Goal: Task Accomplishment & Management: Manage account settings

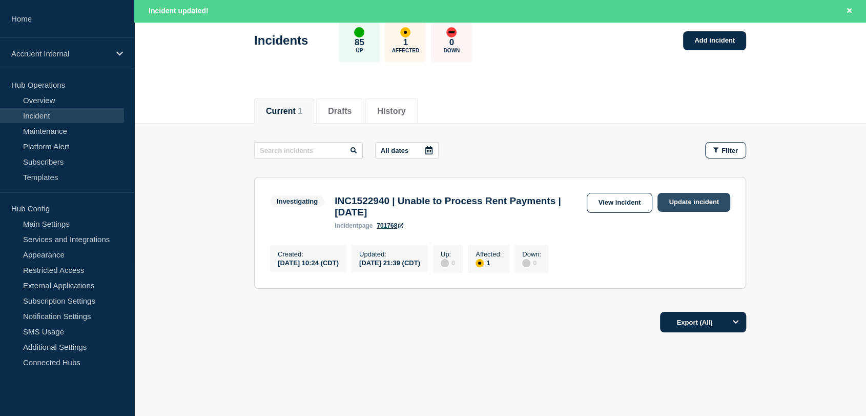
click at [674, 203] on link "Update incident" at bounding box center [694, 202] width 73 height 19
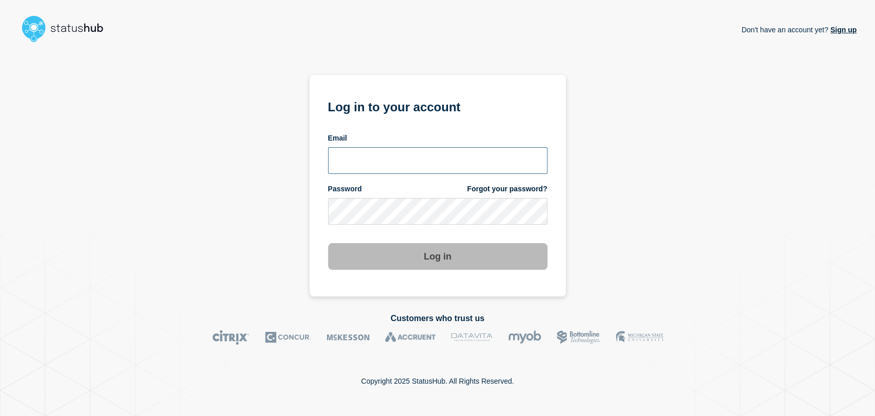
click at [401, 149] on input "email input" at bounding box center [437, 160] width 219 height 27
type input "gavin.moore@accruent.com"
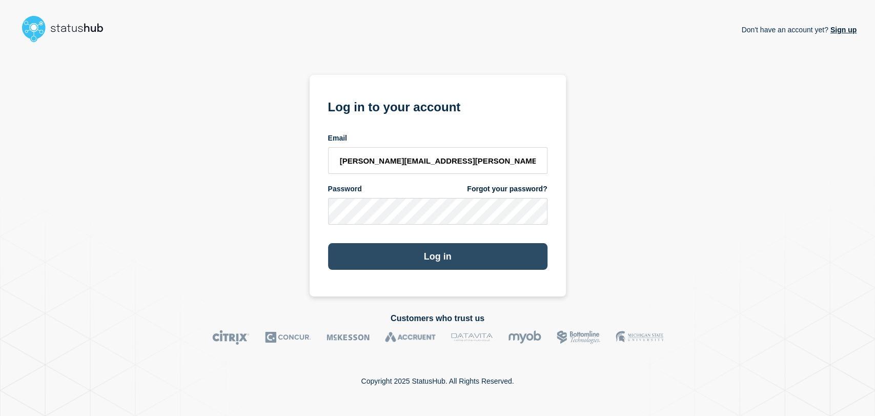
click at [398, 255] on button "Log in" at bounding box center [437, 256] width 219 height 27
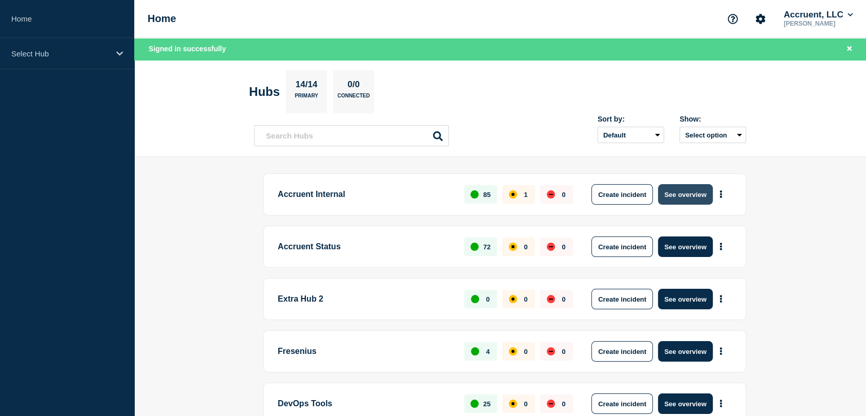
click at [672, 194] on button "See overview" at bounding box center [685, 194] width 54 height 20
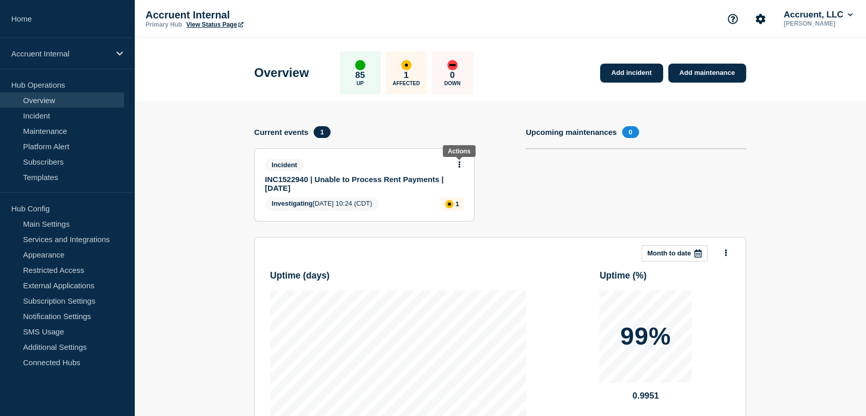
click at [459, 162] on icon at bounding box center [460, 164] width 2 height 7
click at [445, 199] on link "Update incident" at bounding box center [460, 201] width 50 height 8
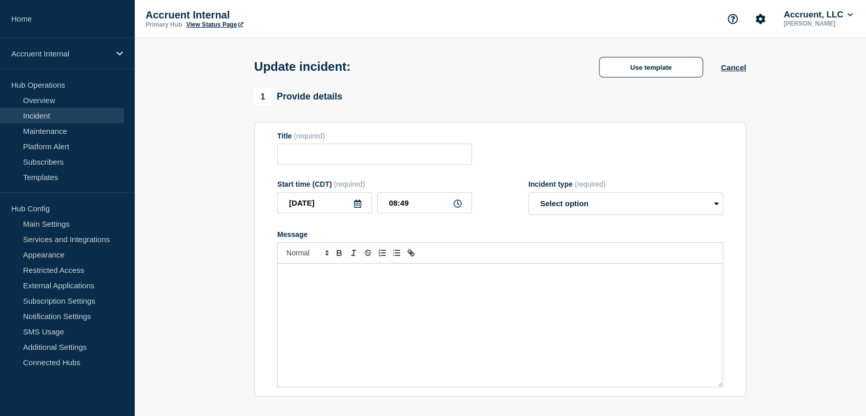
type input "INC1522940 | Unable to Process Rent Payments | [DATE]"
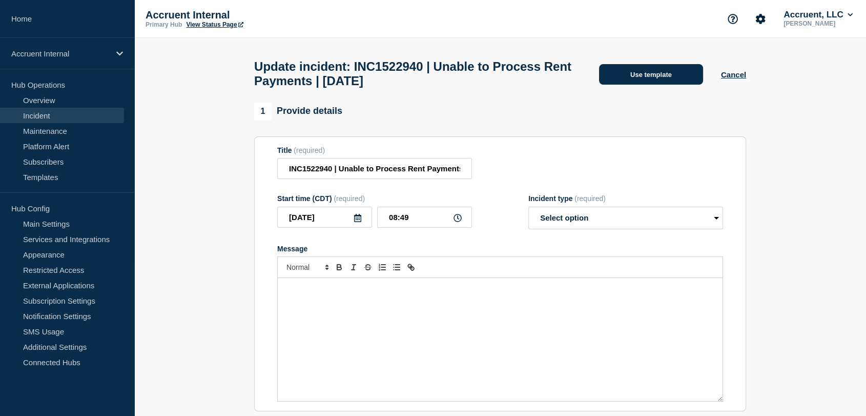
click at [626, 74] on button "Use template" at bounding box center [651, 74] width 104 height 20
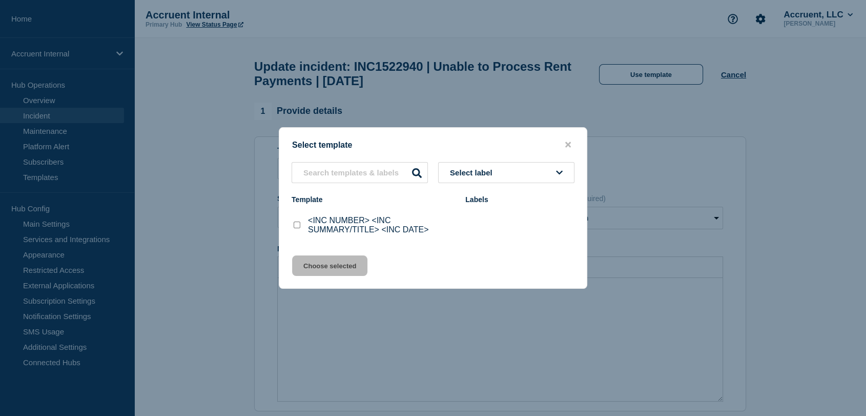
click at [295, 227] on input "<INC NUMBER> <INC SUMMARY/TITLE> <INC DATE> checkbox" at bounding box center [297, 224] width 7 height 7
checkbox input "true"
click at [324, 271] on button "Choose selected" at bounding box center [329, 265] width 75 height 20
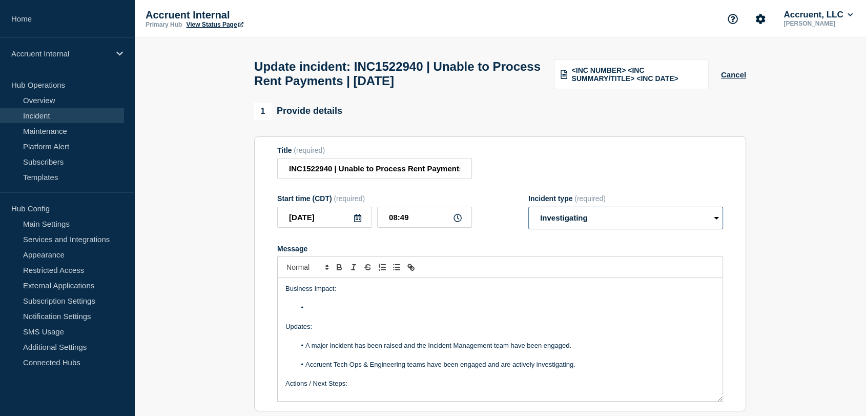
click at [594, 227] on select "Select option Investigating Identified Monitoring Resolved" at bounding box center [625, 218] width 195 height 23
select select "monitoring"
click at [528, 212] on select "Select option Investigating Identified Monitoring Resolved" at bounding box center [625, 218] width 195 height 23
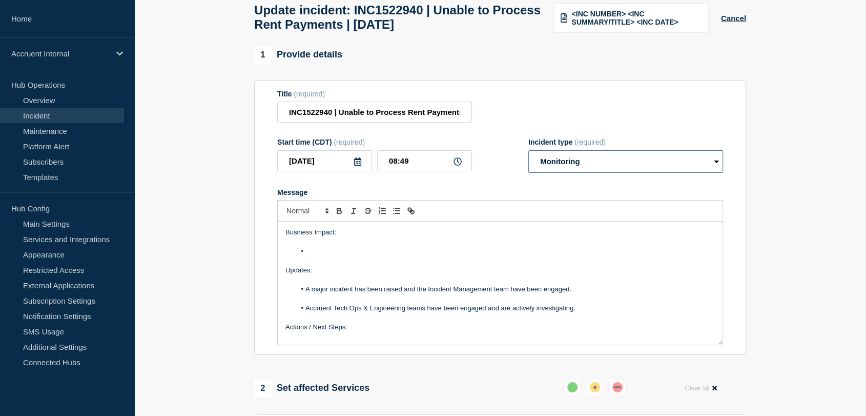
scroll to position [57, 0]
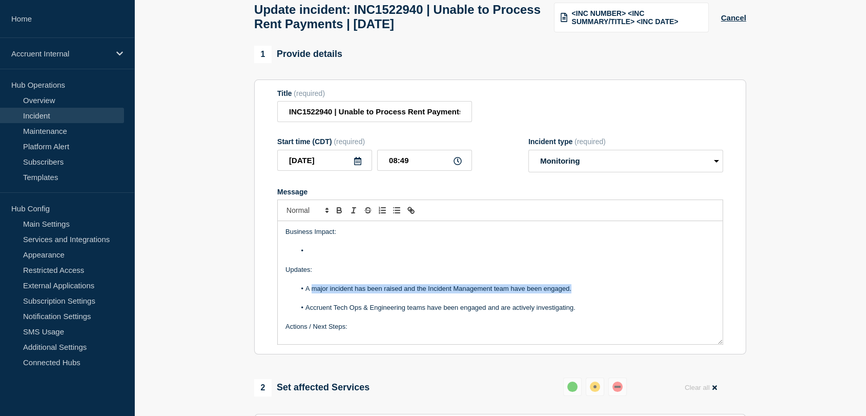
drag, startPoint x: 576, startPoint y: 296, endPoint x: 313, endPoint y: 296, distance: 262.9
click at [313, 293] on li "A major incident has been raised and the Incident Management team have been eng…" at bounding box center [506, 288] width 420 height 9
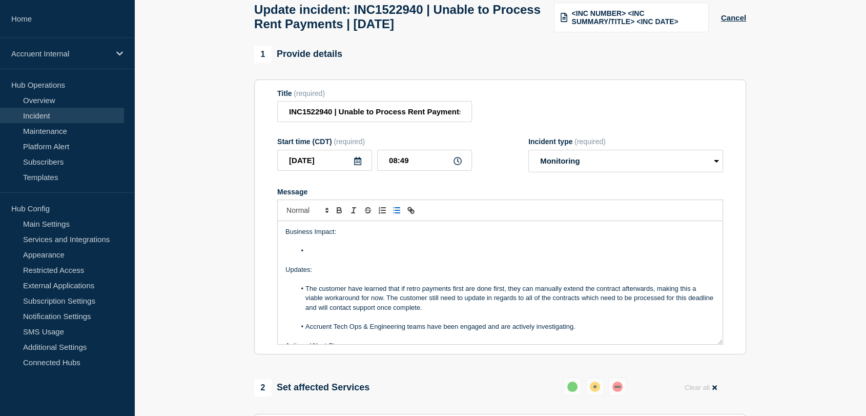
click at [492, 292] on li "The customer have learned that if retro payments first are done first, they can…" at bounding box center [506, 298] width 420 height 28
click at [394, 304] on li "The customer have learned that if retro payments first are processed first, the…" at bounding box center [506, 298] width 420 height 28
click at [393, 304] on li "The customer have learned that if retro payments first are processed first, the…" at bounding box center [506, 298] width 420 height 28
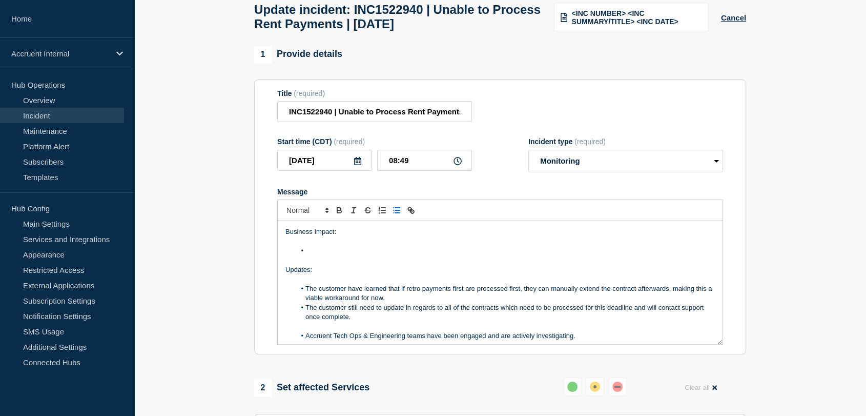
click at [412, 301] on li "The customer have learned that if retro payments first are processed first, the…" at bounding box center [506, 293] width 420 height 19
click at [384, 314] on li "The customer still need to update in regards to all of the contracts which need…" at bounding box center [506, 312] width 420 height 19
click at [419, 302] on li "The customer have learned that if retro payments first are processed first, the…" at bounding box center [506, 293] width 420 height 19
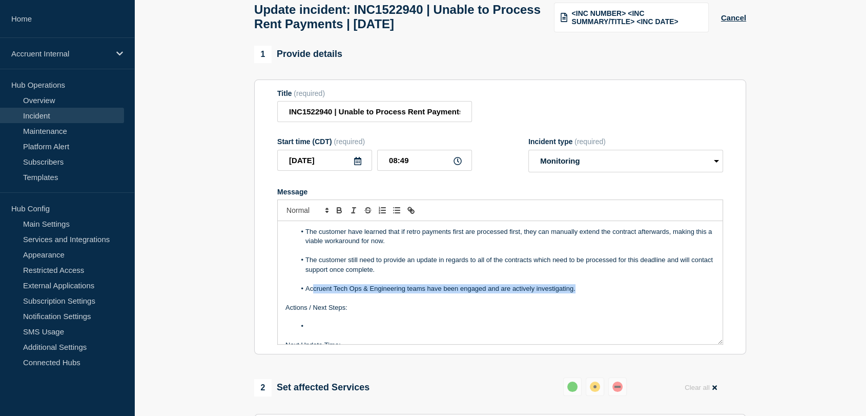
drag, startPoint x: 584, startPoint y: 295, endPoint x: 312, endPoint y: 292, distance: 272.1
click at [312, 292] on li "Accruent Tech Ops & Engineering teams have been engaged and are actively invest…" at bounding box center [506, 288] width 420 height 9
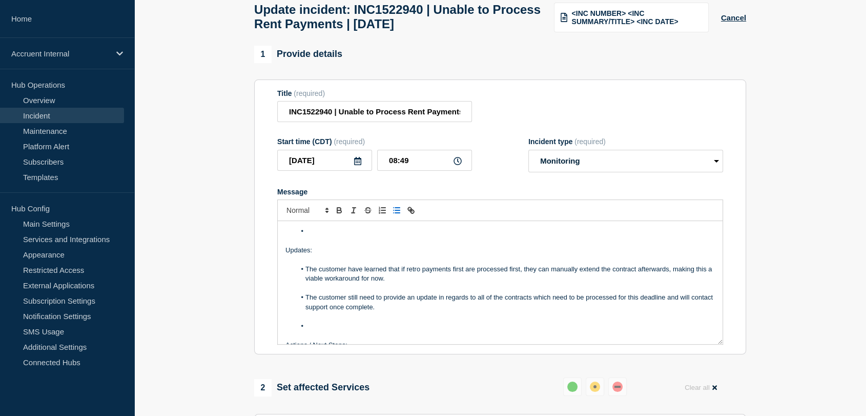
scroll to position [0, 0]
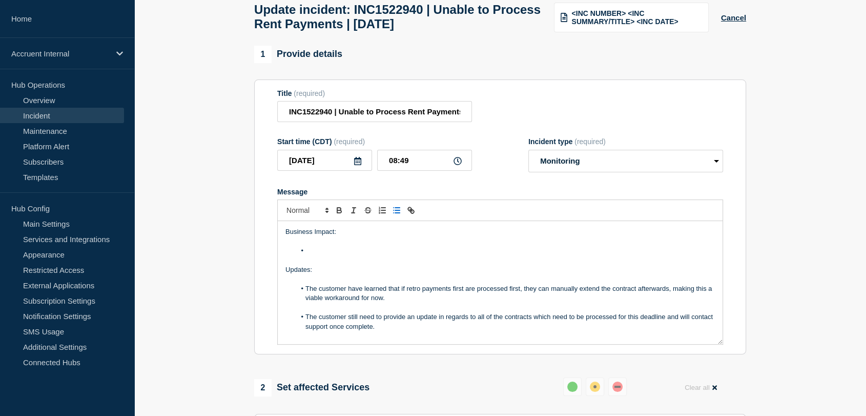
click at [327, 255] on li "Message" at bounding box center [506, 250] width 420 height 9
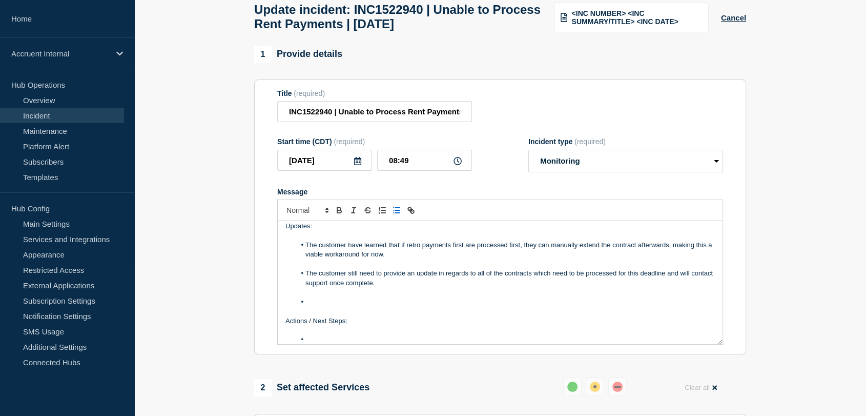
scroll to position [88, 0]
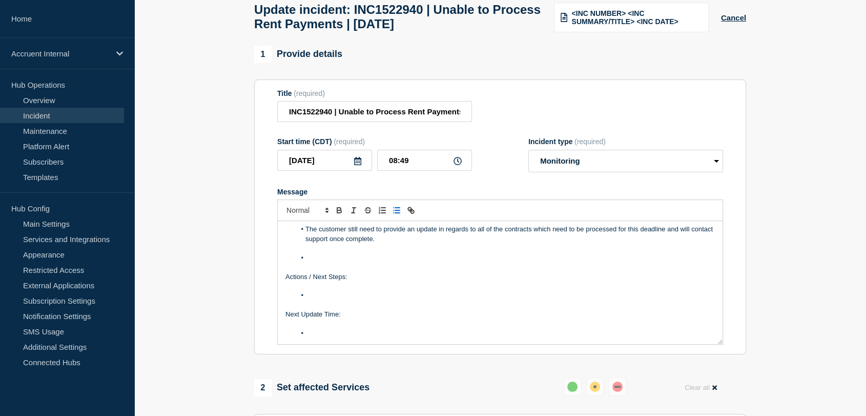
click at [329, 262] on li "Message" at bounding box center [506, 257] width 420 height 9
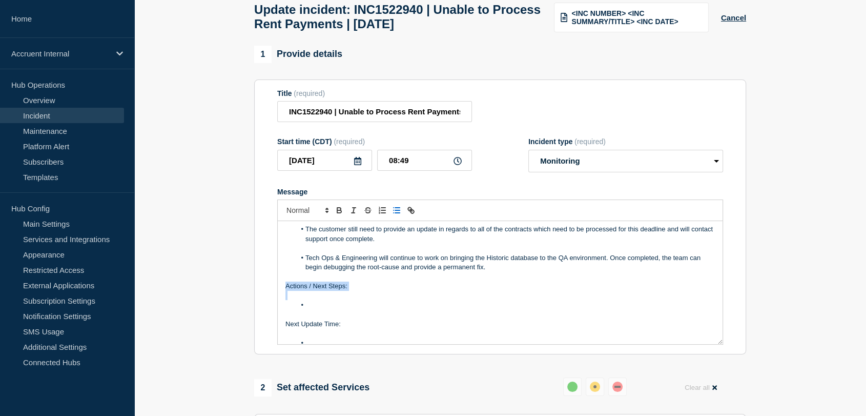
drag, startPoint x: 319, startPoint y: 309, endPoint x: 285, endPoint y: 293, distance: 37.2
click at [285, 293] on div "Business Impact: The customer 'Genesco' are unable to make extended or retro pa…" at bounding box center [500, 282] width 445 height 123
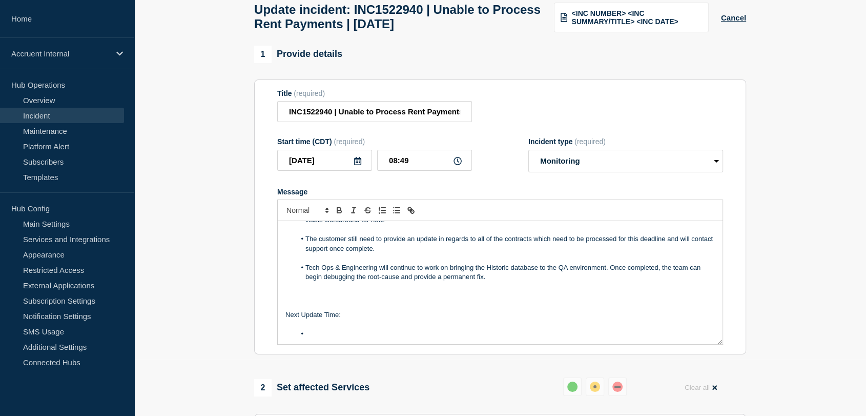
scroll to position [69, 0]
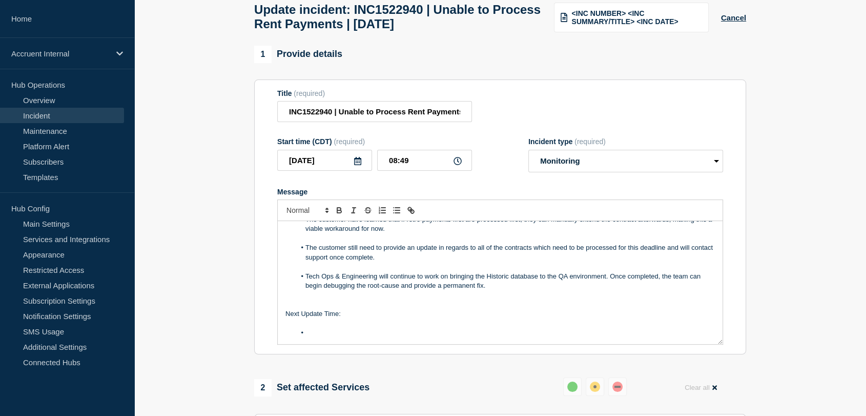
click at [334, 343] on div "Business Impact: The customer 'Genesco' are unable to make extended or retro pa…" at bounding box center [500, 282] width 445 height 123
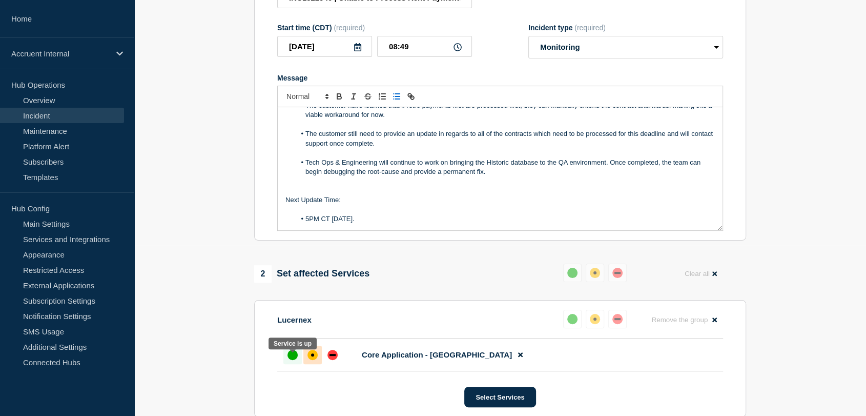
click at [289, 355] on div at bounding box center [292, 354] width 18 height 18
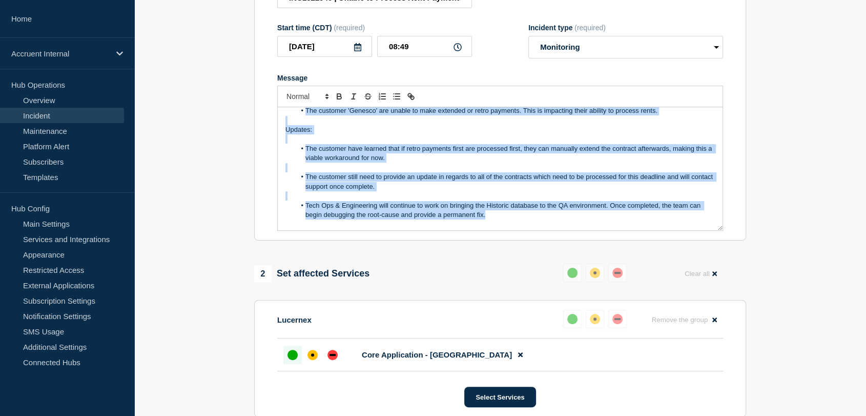
scroll to position [0, 0]
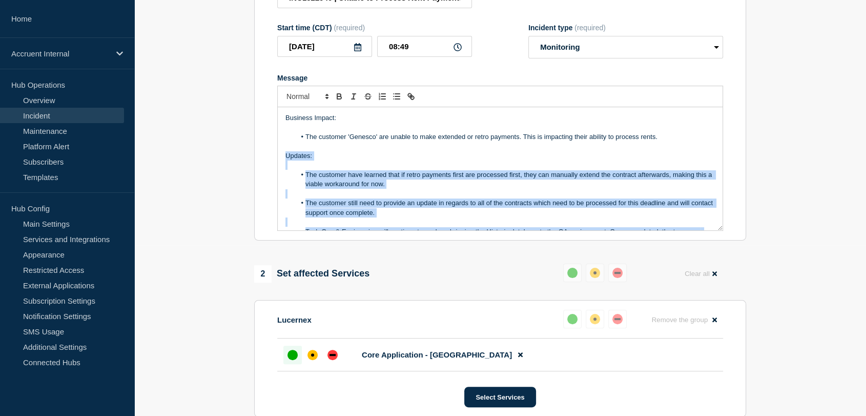
drag, startPoint x: 497, startPoint y: 179, endPoint x: 284, endPoint y: 159, distance: 214.1
click at [284, 159] on div "Business Impact: The customer 'Genesco' are unable to make extended or retro pa…" at bounding box center [500, 168] width 445 height 123
copy div "Updates: The customer have learned that if retro payments first are processed f…"
click at [405, 198] on p "Message" at bounding box center [499, 193] width 429 height 9
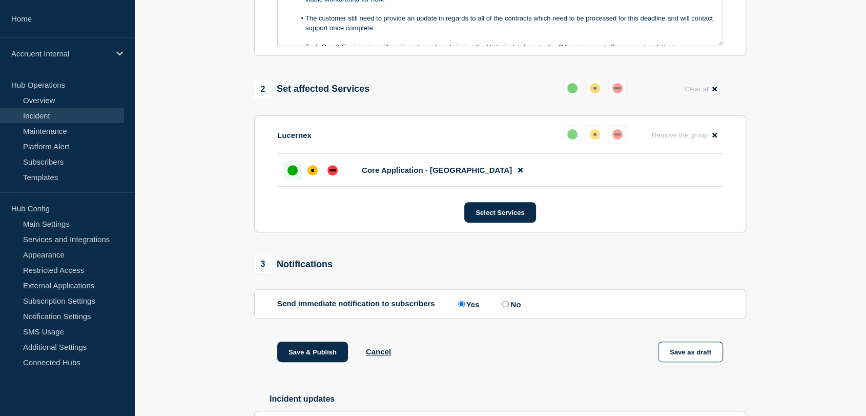
scroll to position [398, 0]
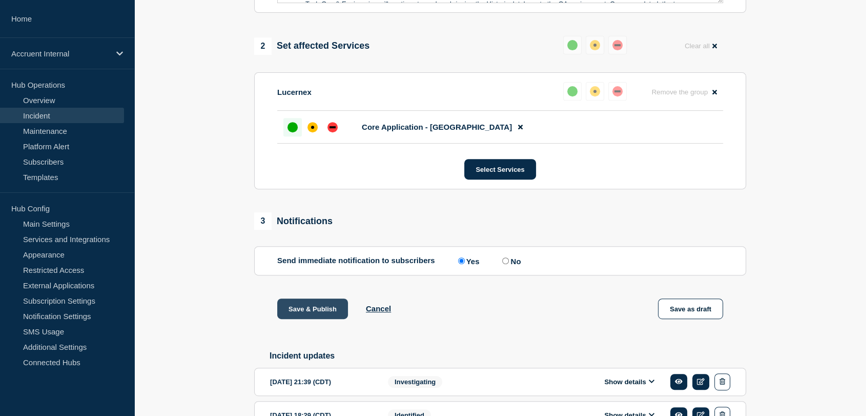
click at [310, 313] on button "Save & Publish" at bounding box center [312, 308] width 71 height 20
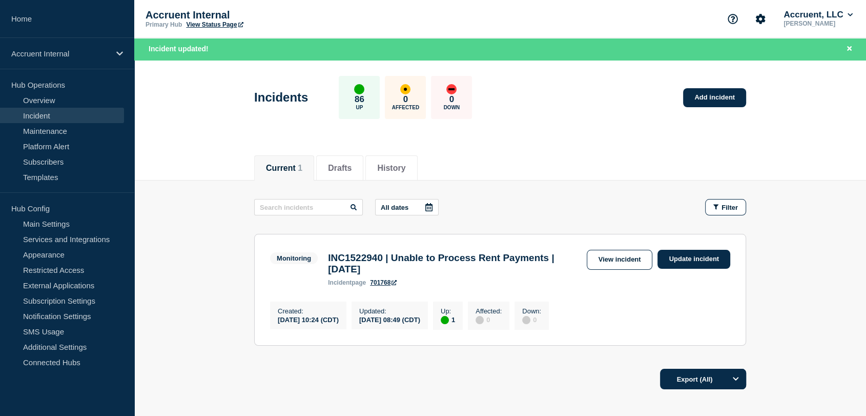
click at [857, 49] on div "Incident updated!" at bounding box center [500, 49] width 732 height 22
click at [850, 49] on icon "Close banner" at bounding box center [849, 48] width 5 height 7
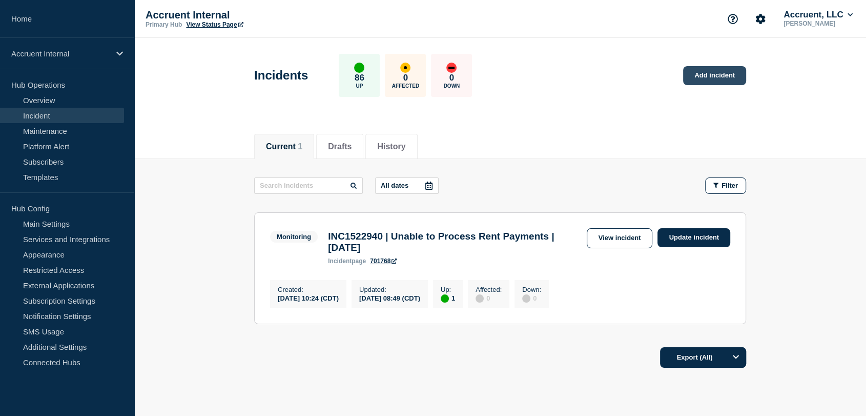
click at [702, 77] on link "Add incident" at bounding box center [714, 75] width 63 height 19
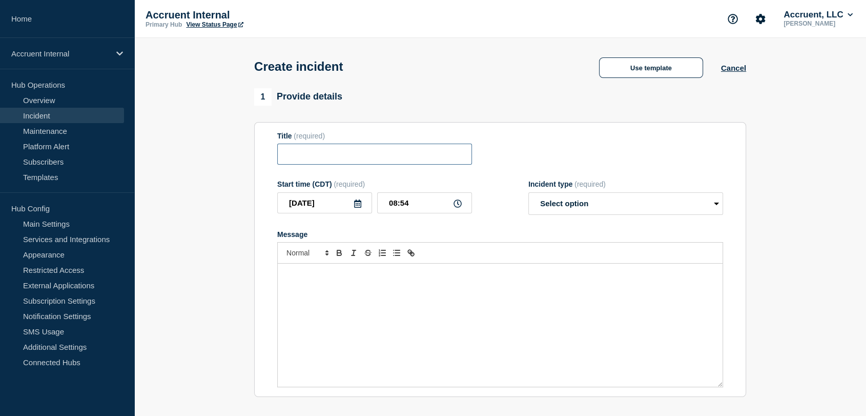
click at [306, 157] on input "Title" at bounding box center [374, 153] width 195 height 21
paste input "INC1523257 | Application Unavailable (Subset of Users) | RedEye"
drag, startPoint x: 425, startPoint y: 159, endPoint x: 500, endPoint y: 159, distance: 75.3
click at [500, 159] on div "Title (required) INC1523257 | Application Unavailable (Subset of Users) | RedEye" at bounding box center [500, 148] width 446 height 33
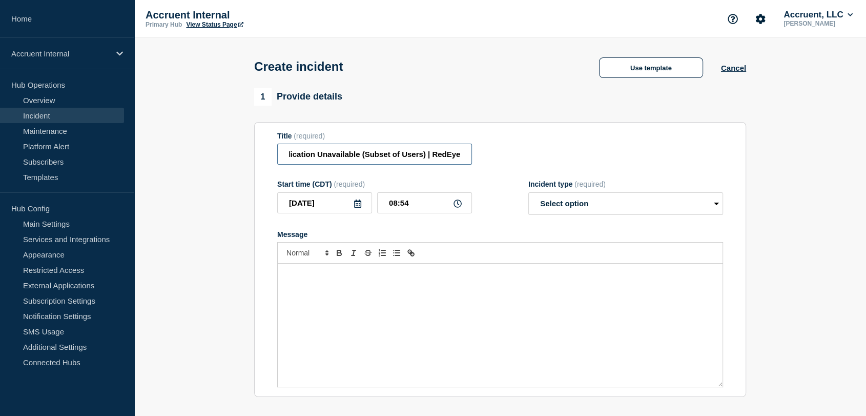
click at [462, 159] on input "INC1523257 | Application Unavailable (Subset of Users) | RedEye" at bounding box center [374, 153] width 195 height 21
type input "INC1523257 | Application Unavailable (Subset of Users) | [DATE]"
click at [631, 76] on button "Use template" at bounding box center [651, 67] width 104 height 20
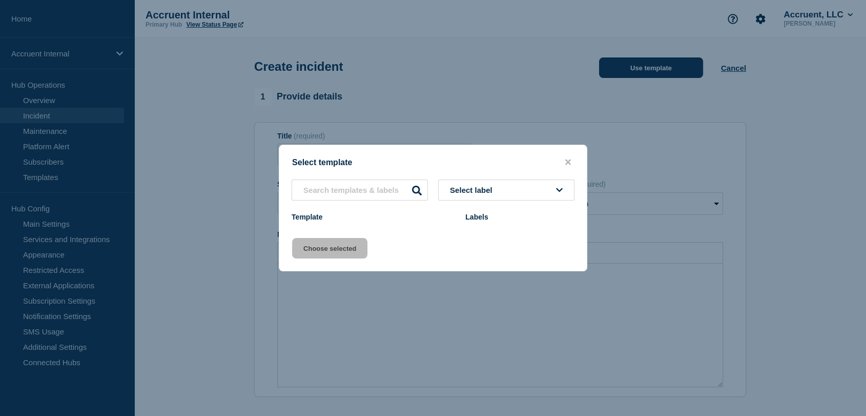
scroll to position [0, 0]
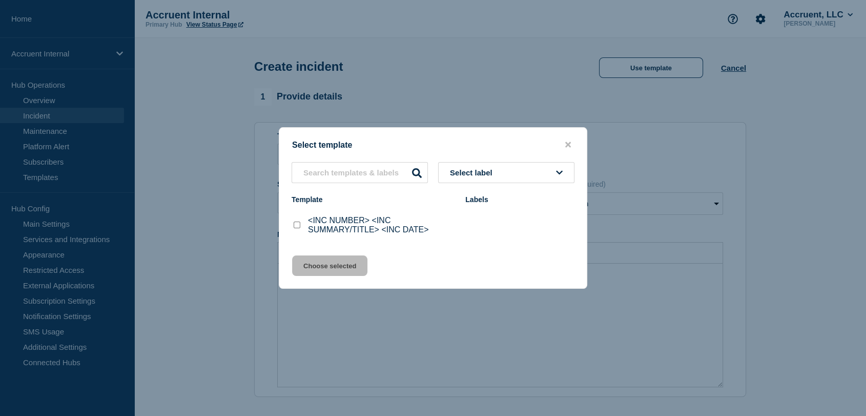
click at [295, 227] on input "<INC NUMBER> <INC SUMMARY/TITLE> <INC DATE> checkbox" at bounding box center [297, 224] width 7 height 7
checkbox input "true"
click at [327, 268] on button "Choose selected" at bounding box center [329, 265] width 75 height 20
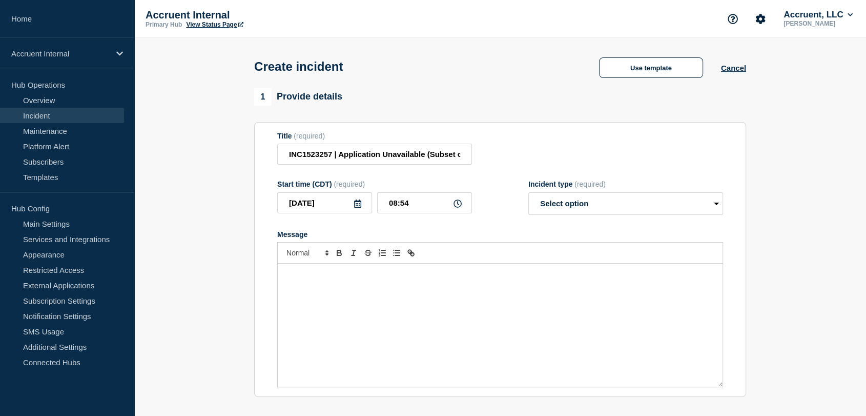
select select "investigating"
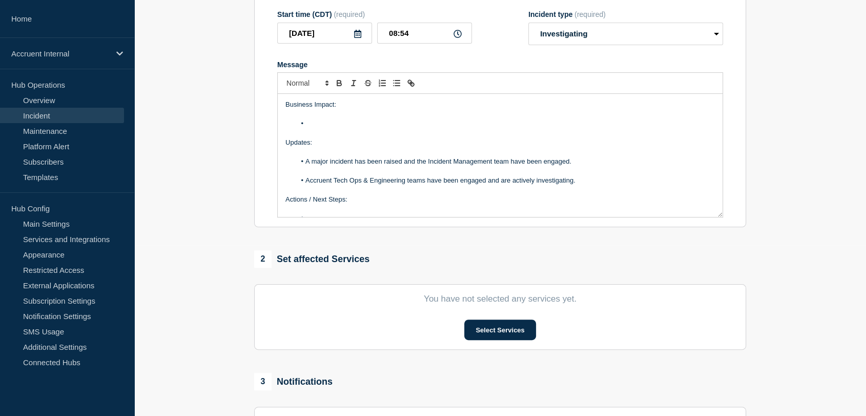
scroll to position [228, 0]
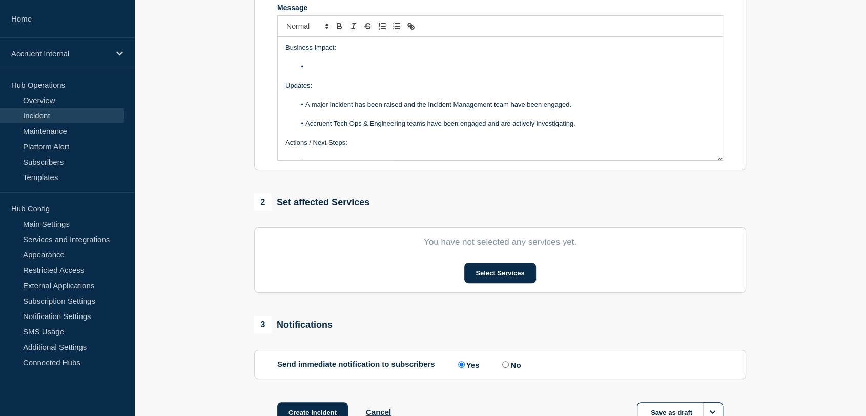
click at [509, 365] on input "No" at bounding box center [505, 364] width 7 height 7
radio input "true"
radio input "false"
click at [511, 278] on button "Select Services" at bounding box center [499, 272] width 71 height 20
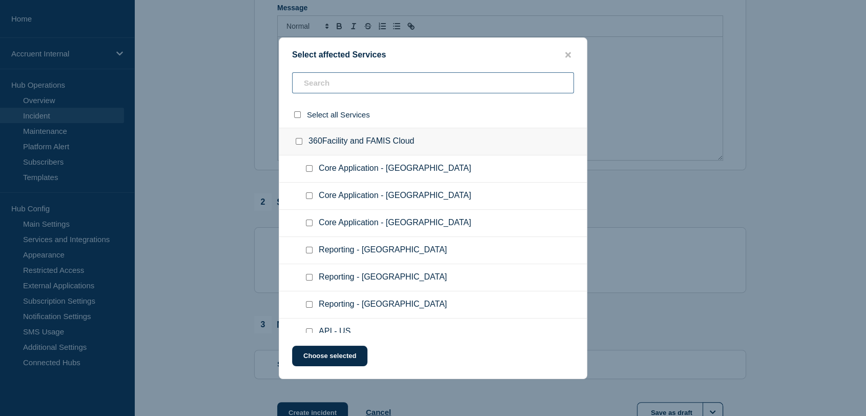
click at [375, 88] on input "text" at bounding box center [433, 82] width 282 height 21
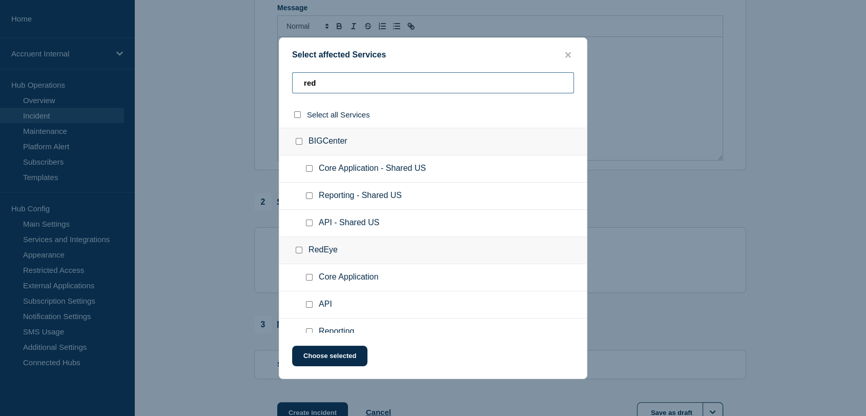
scroll to position [57, 0]
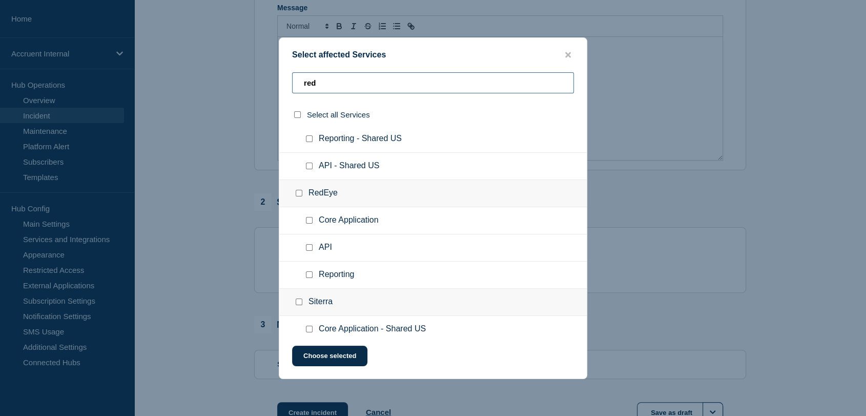
type input "red"
click at [306, 222] on input "Core Application checkbox" at bounding box center [309, 220] width 7 height 7
checkbox input "true"
click at [330, 359] on button "Choose selected" at bounding box center [329, 355] width 75 height 20
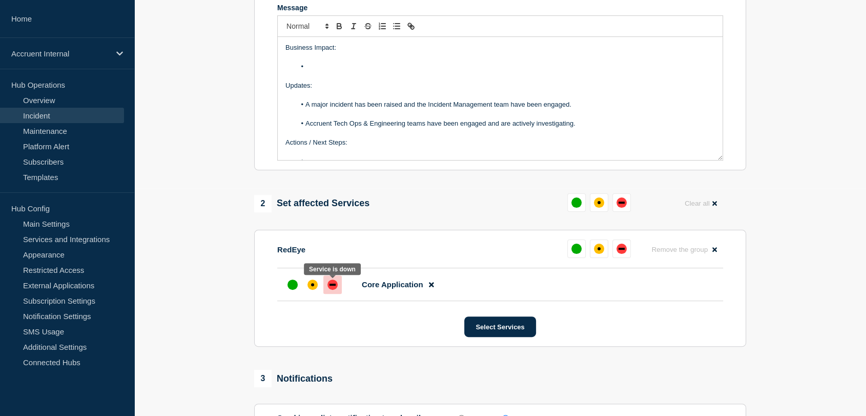
click at [336, 286] on div "down" at bounding box center [332, 284] width 10 height 10
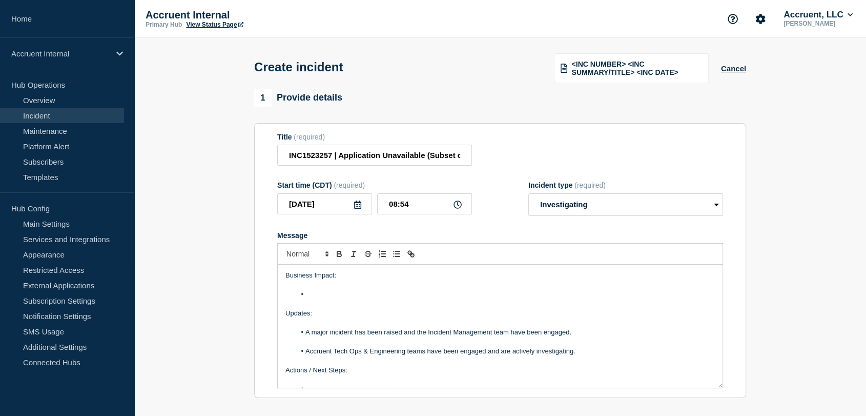
click at [360, 206] on icon at bounding box center [358, 204] width 8 height 8
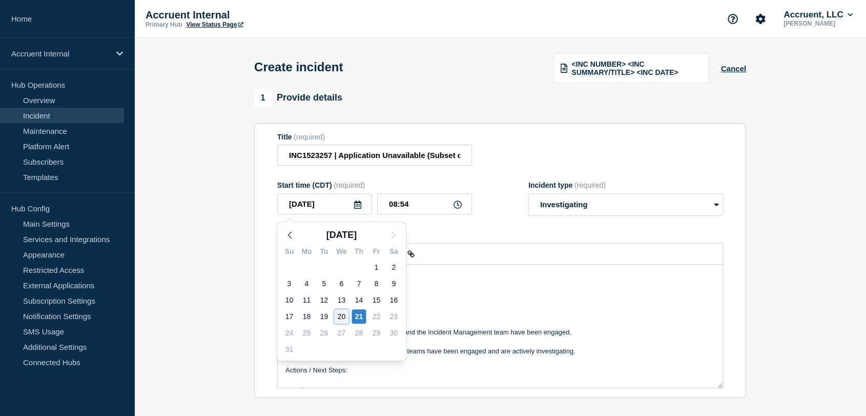
click at [338, 315] on div "20" at bounding box center [341, 316] width 14 height 14
type input "[DATE]"
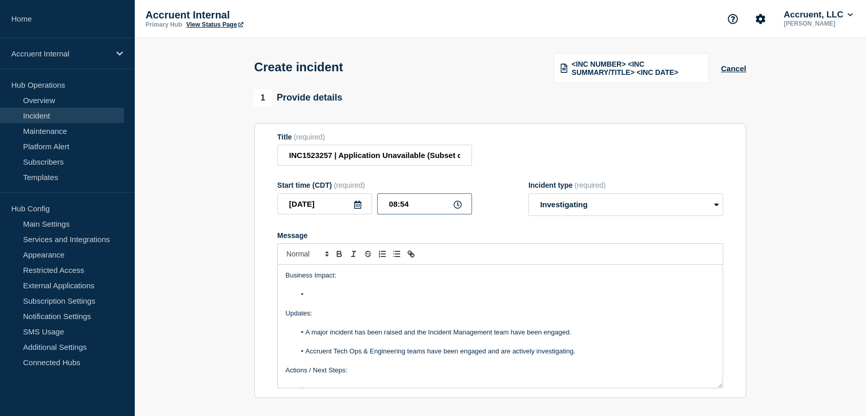
click at [397, 205] on input "08:54" at bounding box center [424, 203] width 95 height 21
click at [415, 206] on input "13:54" at bounding box center [424, 203] width 95 height 21
type input "13:30"
click at [344, 296] on li "Message" at bounding box center [506, 294] width 420 height 9
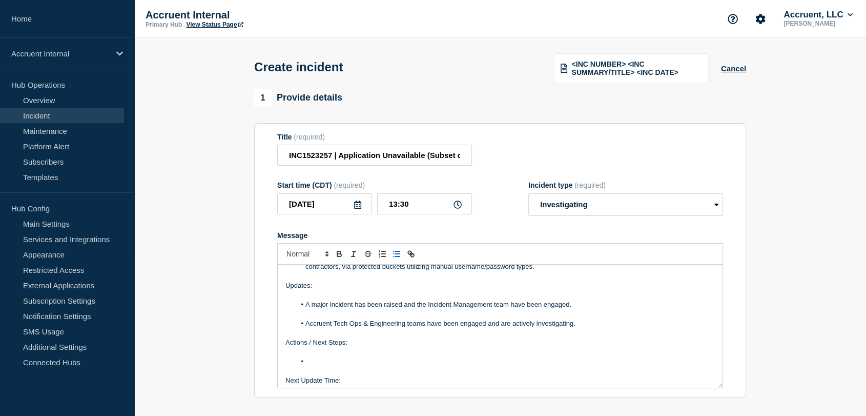
scroll to position [57, 0]
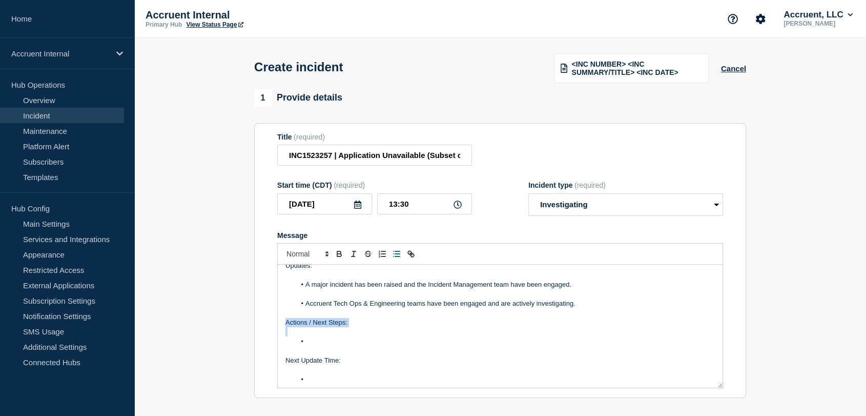
drag, startPoint x: 321, startPoint y: 347, endPoint x: 260, endPoint y: 323, distance: 66.0
click at [260, 323] on section "Title (required) INC1523257 | Application Unavailable (Subset of Users) | [DATE…" at bounding box center [500, 260] width 492 height 275
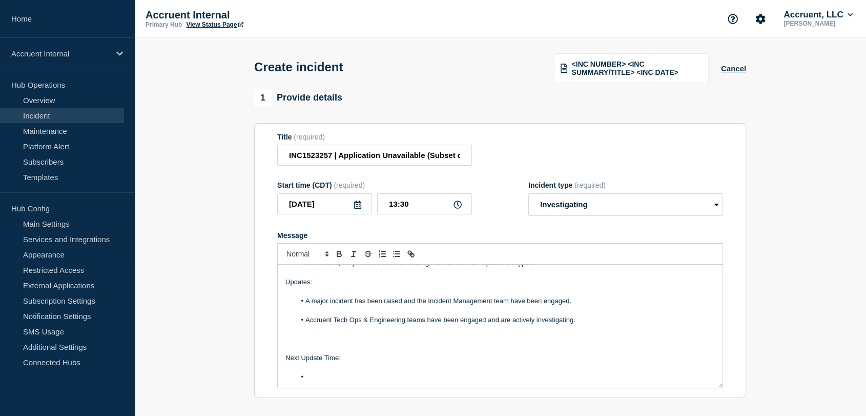
scroll to position [31, 0]
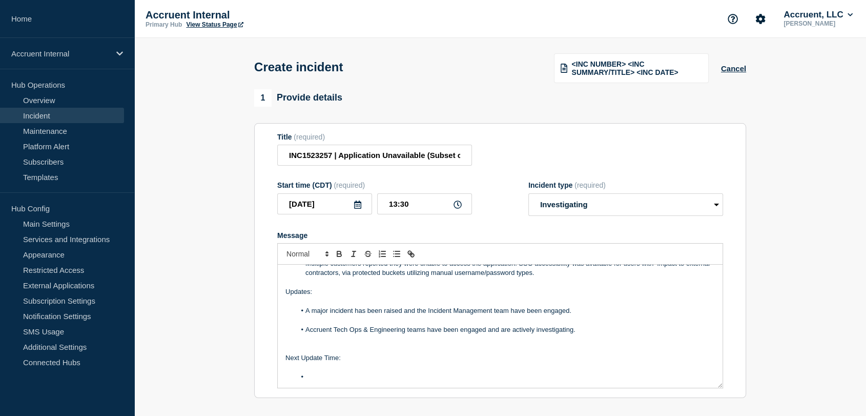
click at [340, 379] on li "Message" at bounding box center [506, 376] width 420 height 9
drag, startPoint x: 357, startPoint y: 154, endPoint x: 488, endPoint y: 157, distance: 131.2
click at [488, 157] on div "Title (required) INC1523257 | Application Unavailable (Subset of Users) | [DATE]" at bounding box center [500, 149] width 446 height 33
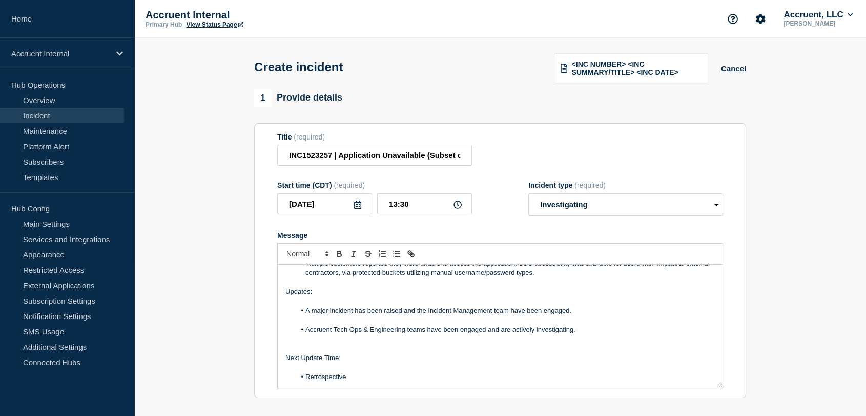
click at [221, 194] on section "1 Provide details Title (required) INC1523257 | Application Unavailable (Subset…" at bounding box center [500, 409] width 732 height 641
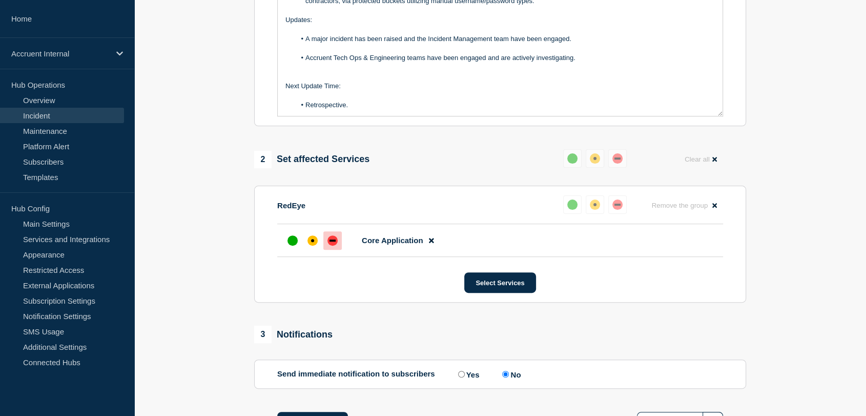
scroll to position [300, 0]
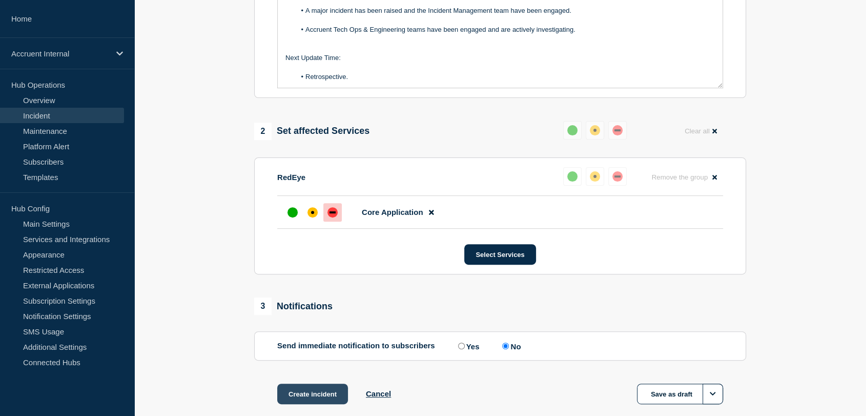
click at [305, 394] on button "Create incident" at bounding box center [312, 393] width 71 height 20
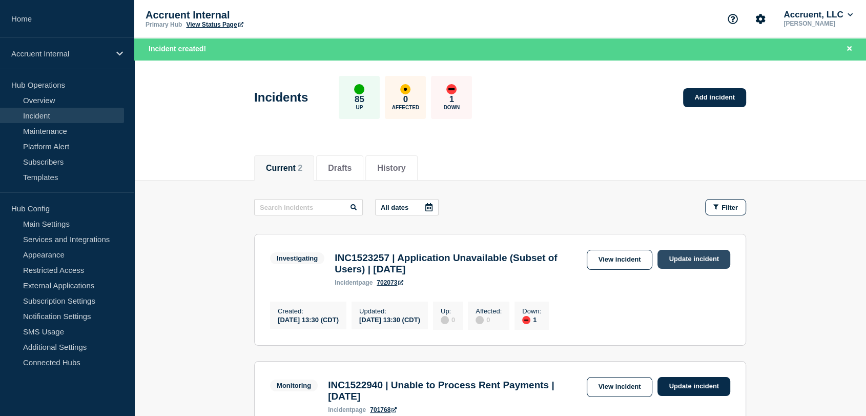
click at [685, 258] on link "Update incident" at bounding box center [694, 259] width 73 height 19
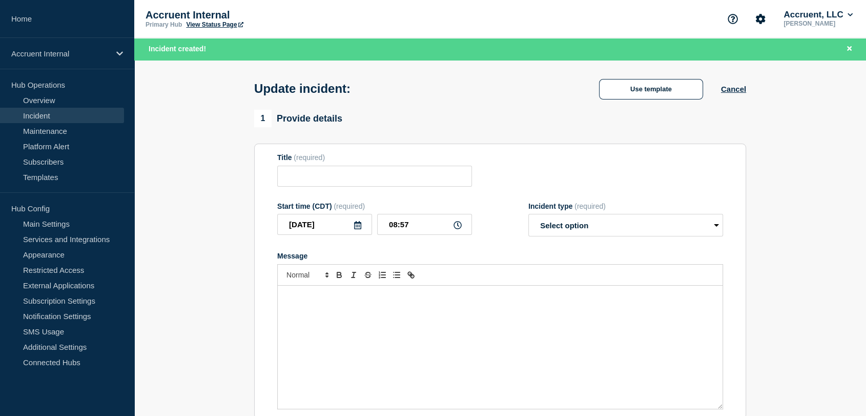
type input "INC1523257 | Application Unavailable (Subset of Users) | [DATE]"
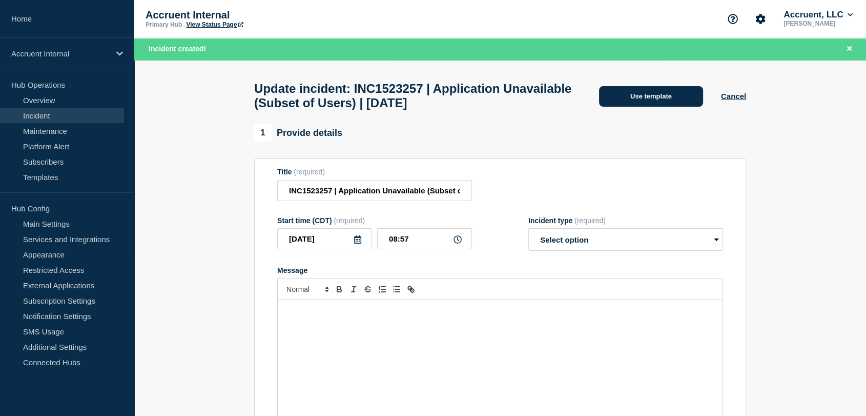
click at [610, 107] on button "Use template" at bounding box center [651, 96] width 104 height 20
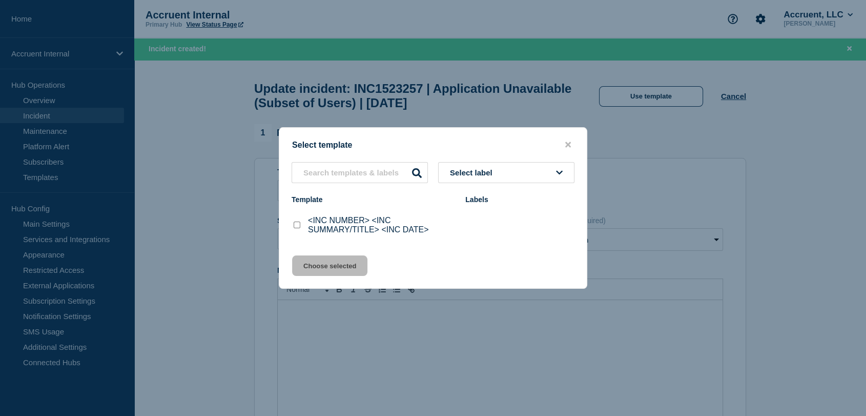
click at [295, 227] on input "<INC NUMBER> <INC SUMMARY/TITLE> <INC DATE> checkbox" at bounding box center [297, 224] width 7 height 7
checkbox input "true"
click at [314, 271] on button "Choose selected" at bounding box center [329, 265] width 75 height 20
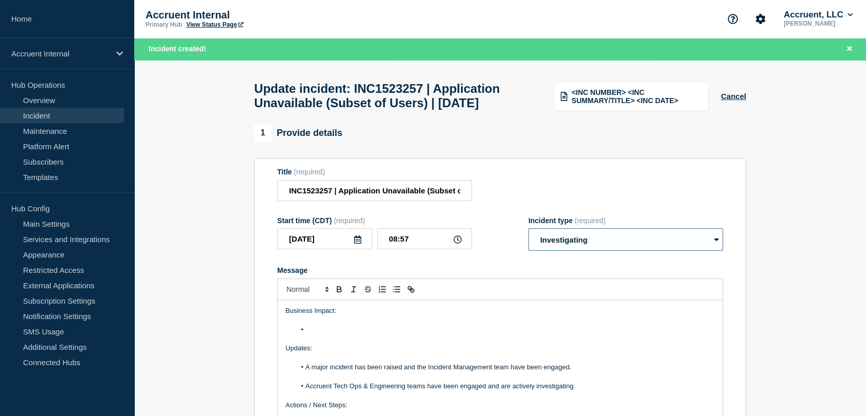
click at [562, 251] on select "Select option Investigating Identified Monitoring Resolved" at bounding box center [625, 239] width 195 height 23
select select "resolved"
click at [528, 251] on select "Select option Investigating Identified Monitoring Resolved" at bounding box center [625, 239] width 195 height 23
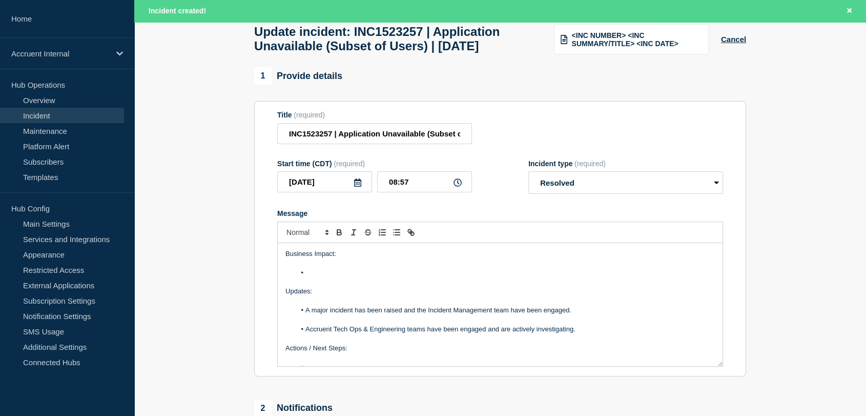
click at [332, 277] on li "Message" at bounding box center [506, 272] width 420 height 9
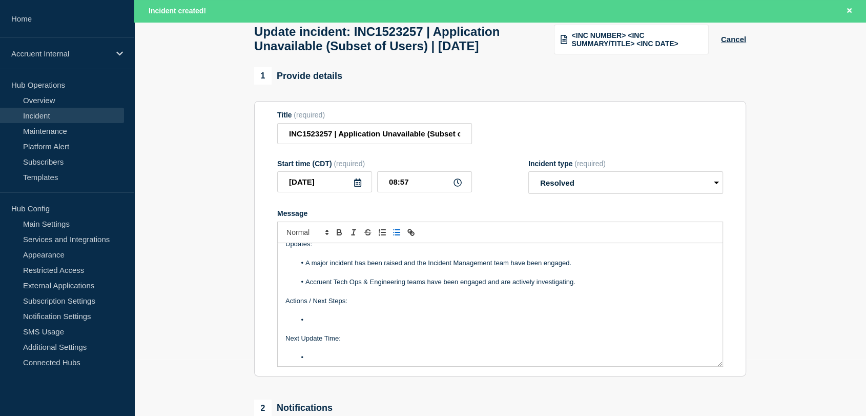
click at [335, 324] on li "Message" at bounding box center [506, 319] width 420 height 9
click at [327, 362] on li "Message" at bounding box center [506, 357] width 420 height 9
click at [396, 324] on li "RCA to be scheduled." at bounding box center [506, 319] width 420 height 9
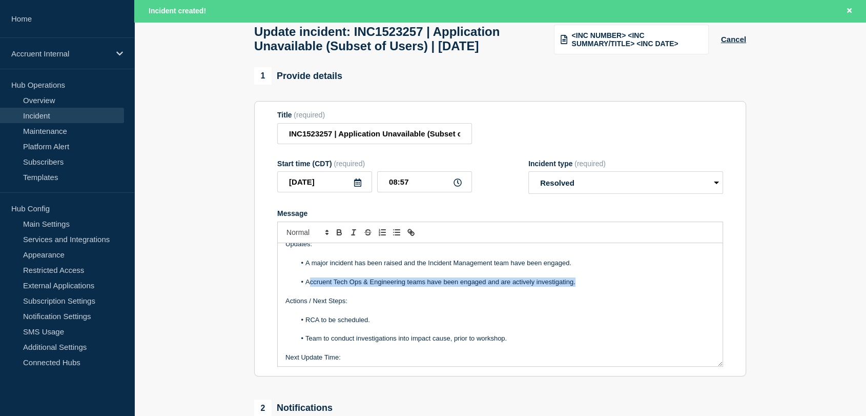
drag, startPoint x: 586, startPoint y: 307, endPoint x: 310, endPoint y: 303, distance: 276.3
click at [310, 286] on li "Accruent Tech Ops & Engineering teams have been engaged and are actively invest…" at bounding box center [506, 281] width 420 height 9
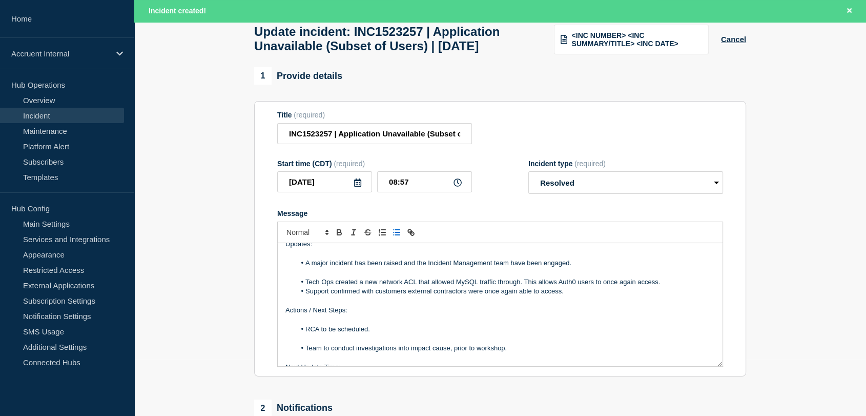
click at [670, 286] on li "Tech Ops created a new network ACL that allowed MySQL traffic through. This all…" at bounding box center [506, 281] width 420 height 9
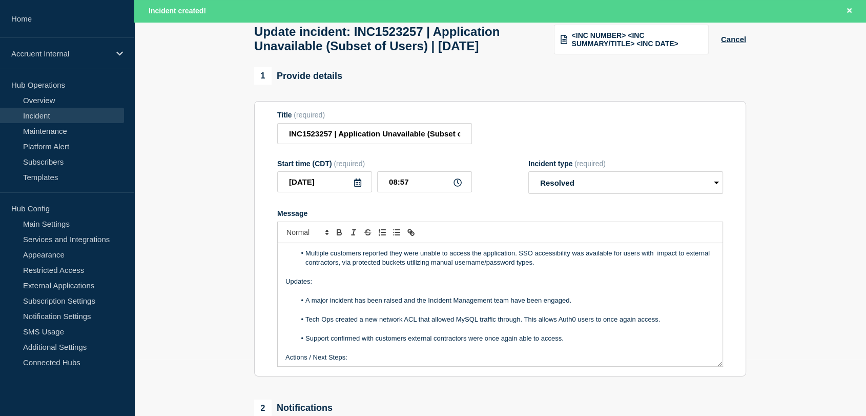
scroll to position [0, 0]
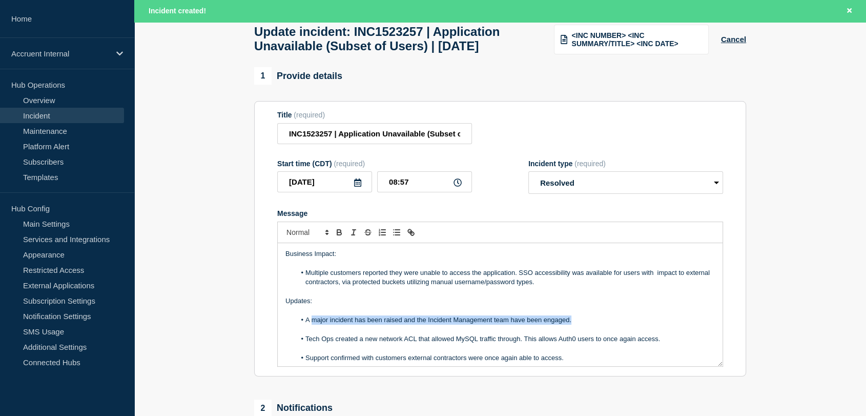
drag, startPoint x: 579, startPoint y: 345, endPoint x: 312, endPoint y: 342, distance: 267.5
click at [312, 324] on li "A major incident has been raised and the Incident Management team have been eng…" at bounding box center [506, 319] width 420 height 9
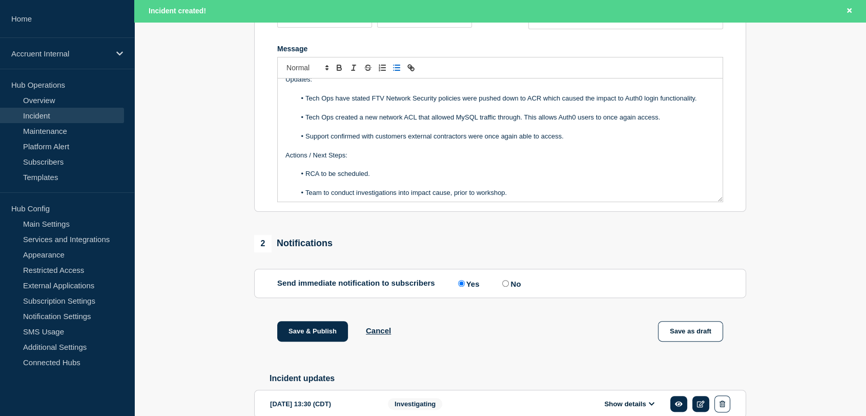
scroll to position [228, 0]
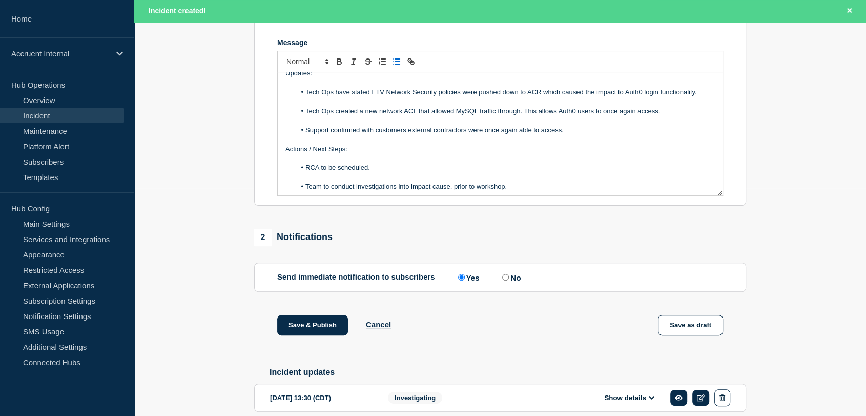
click at [507, 280] on input "No" at bounding box center [505, 277] width 7 height 7
radio input "true"
radio input "false"
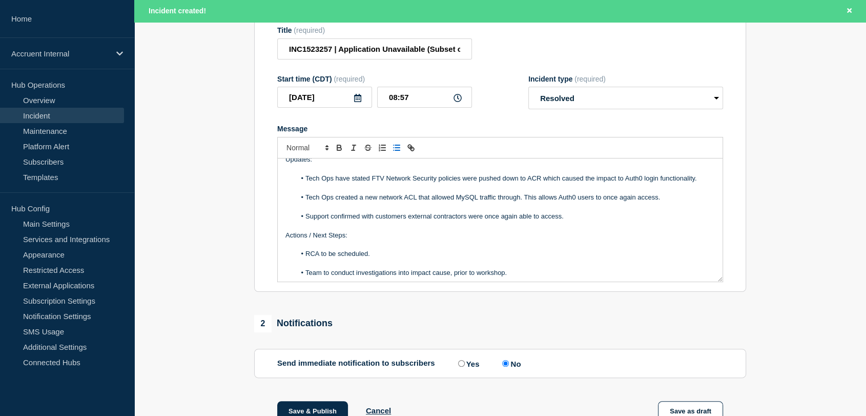
scroll to position [114, 0]
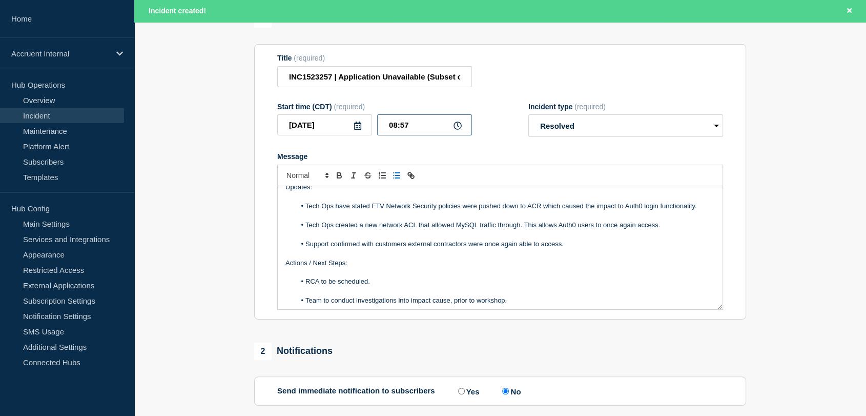
click at [396, 135] on input "08:57" at bounding box center [424, 124] width 95 height 21
click at [412, 135] on input "18:57" at bounding box center [424, 124] width 95 height 21
type input "18:25"
click at [356, 130] on icon at bounding box center [358, 125] width 8 height 8
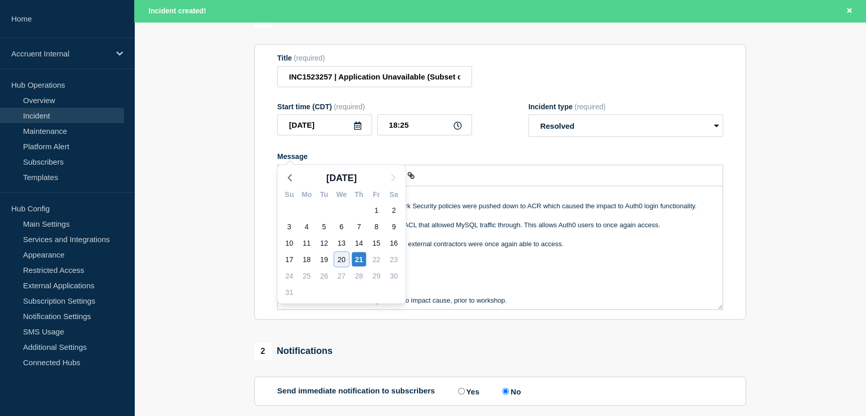
click at [345, 256] on div "20" at bounding box center [341, 259] width 14 height 14
type input "[DATE]"
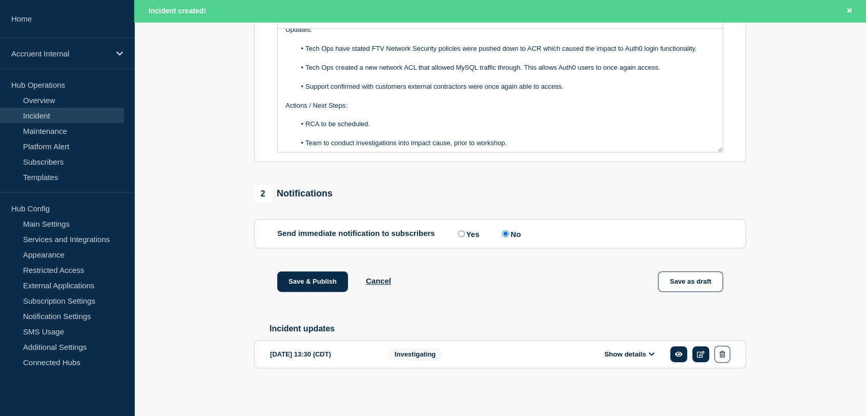
scroll to position [284, 0]
click at [320, 288] on button "Save & Publish" at bounding box center [312, 281] width 71 height 20
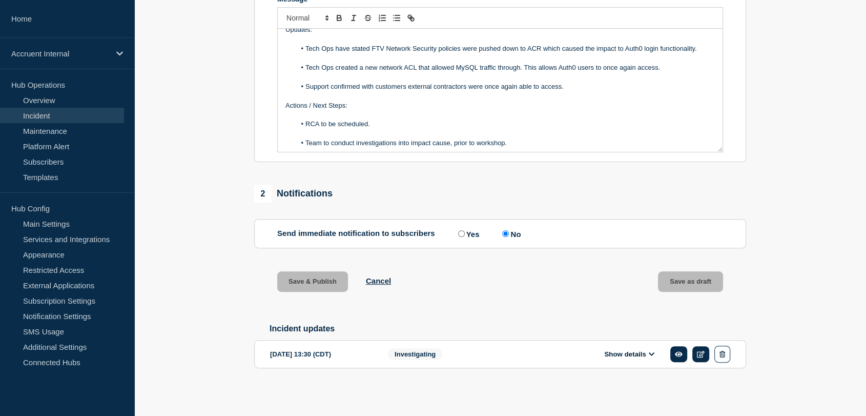
scroll to position [263, 0]
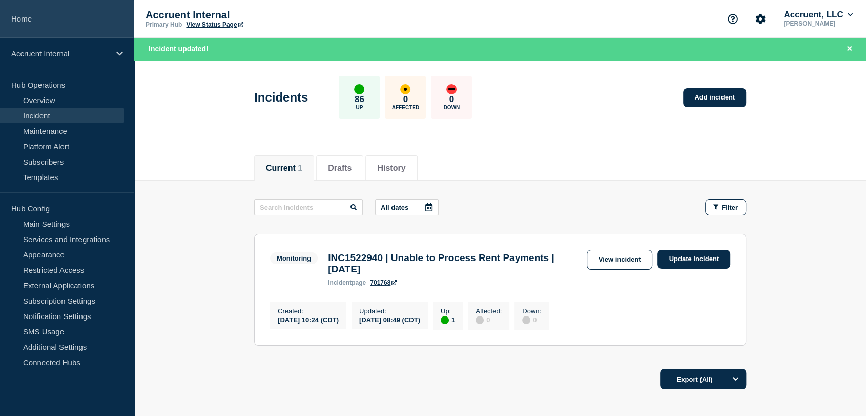
click at [53, 17] on link "Home" at bounding box center [67, 19] width 134 height 38
